Goal: Transaction & Acquisition: Download file/media

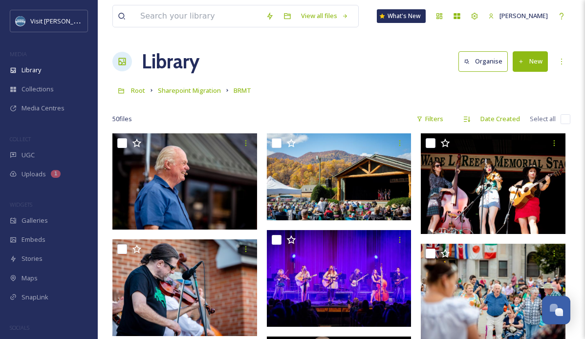
scroll to position [318, 0]
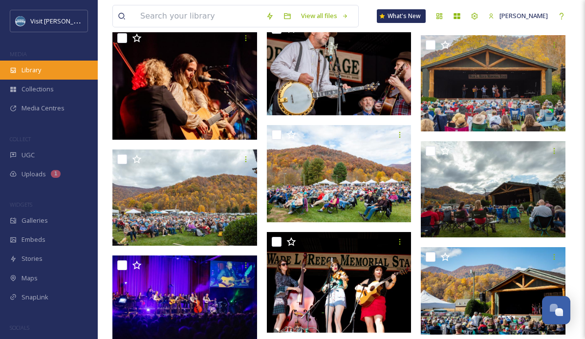
click at [49, 75] on div "Library" at bounding box center [49, 70] width 98 height 19
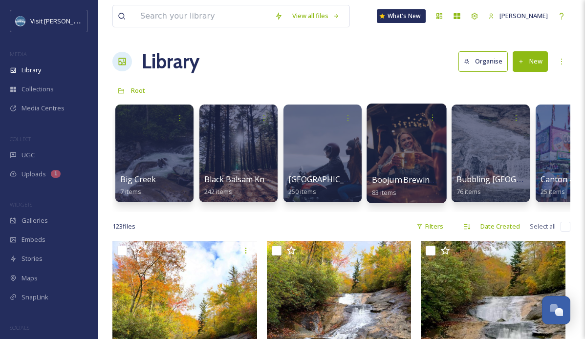
click at [387, 150] on div at bounding box center [407, 154] width 80 height 100
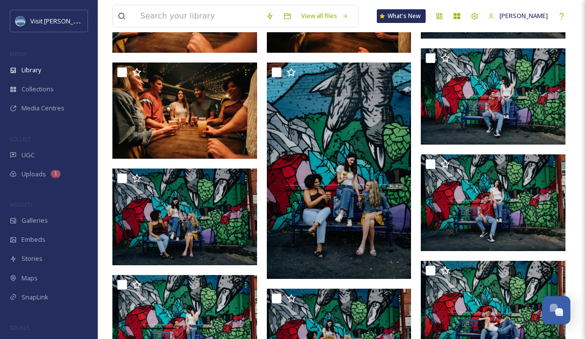
scroll to position [724, 0]
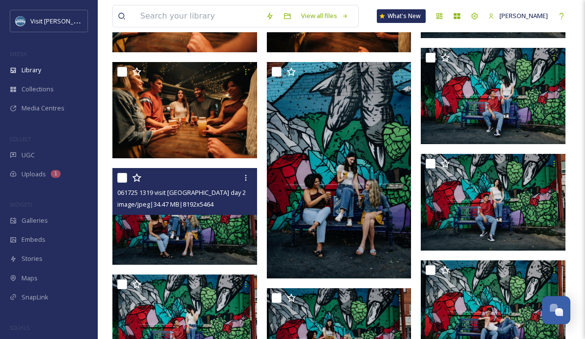
click at [196, 230] on img at bounding box center [184, 216] width 145 height 96
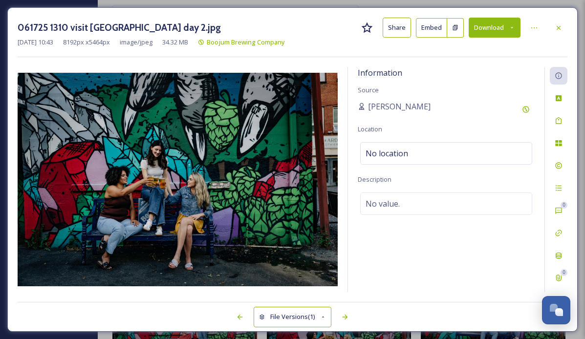
click at [493, 31] on button "Download" at bounding box center [495, 28] width 52 height 20
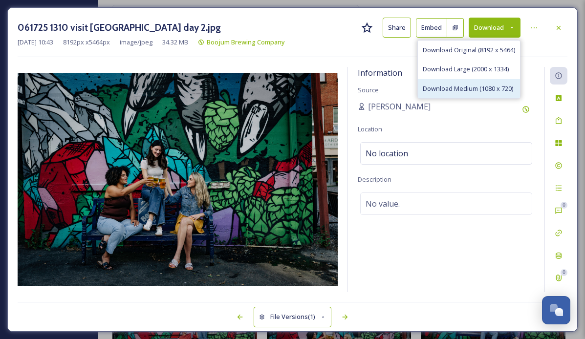
click at [467, 82] on div "Download Medium (1080 x 720)" at bounding box center [469, 88] width 102 height 19
